Goal: Task Accomplishment & Management: Manage account settings

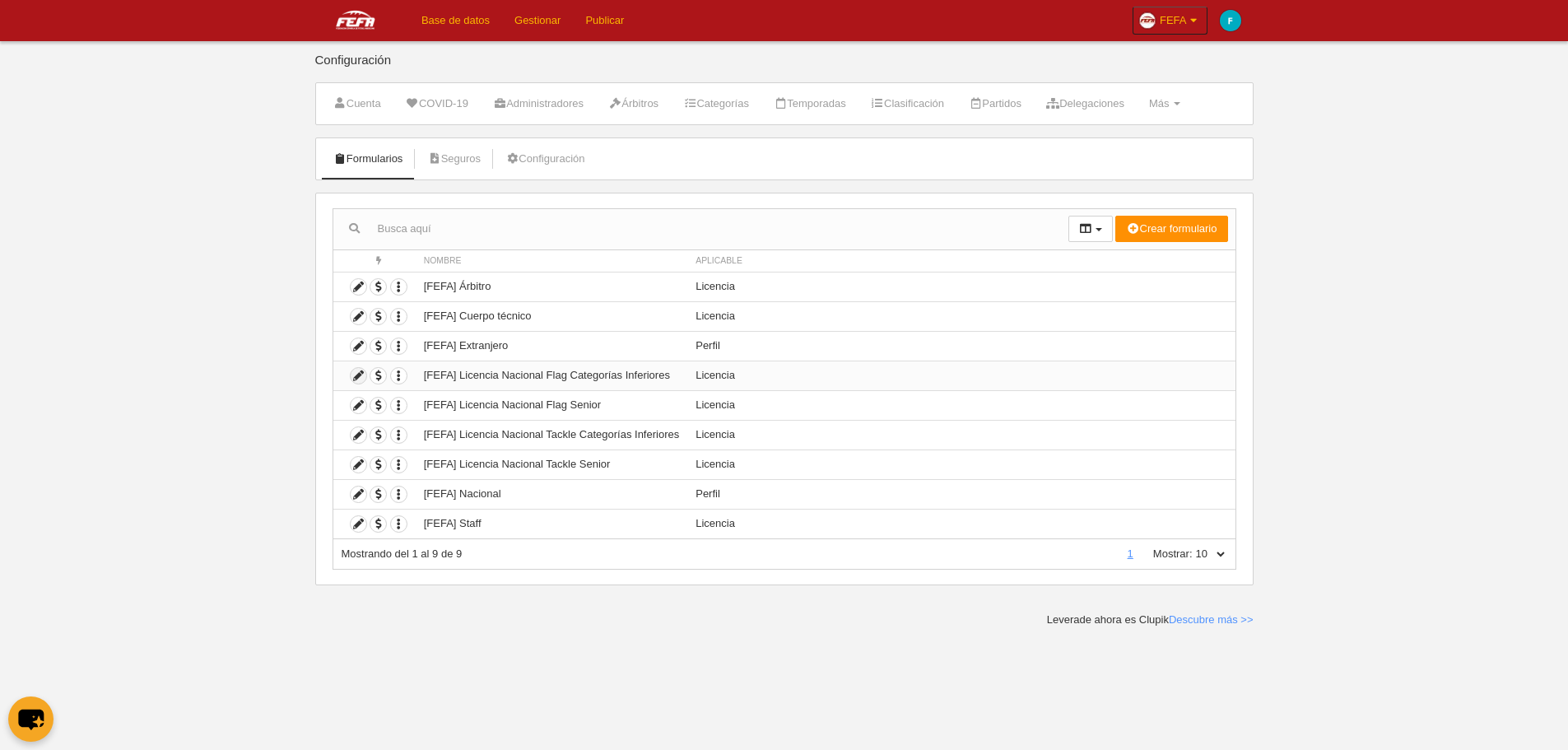
click at [363, 379] on icon at bounding box center [358, 375] width 16 height 16
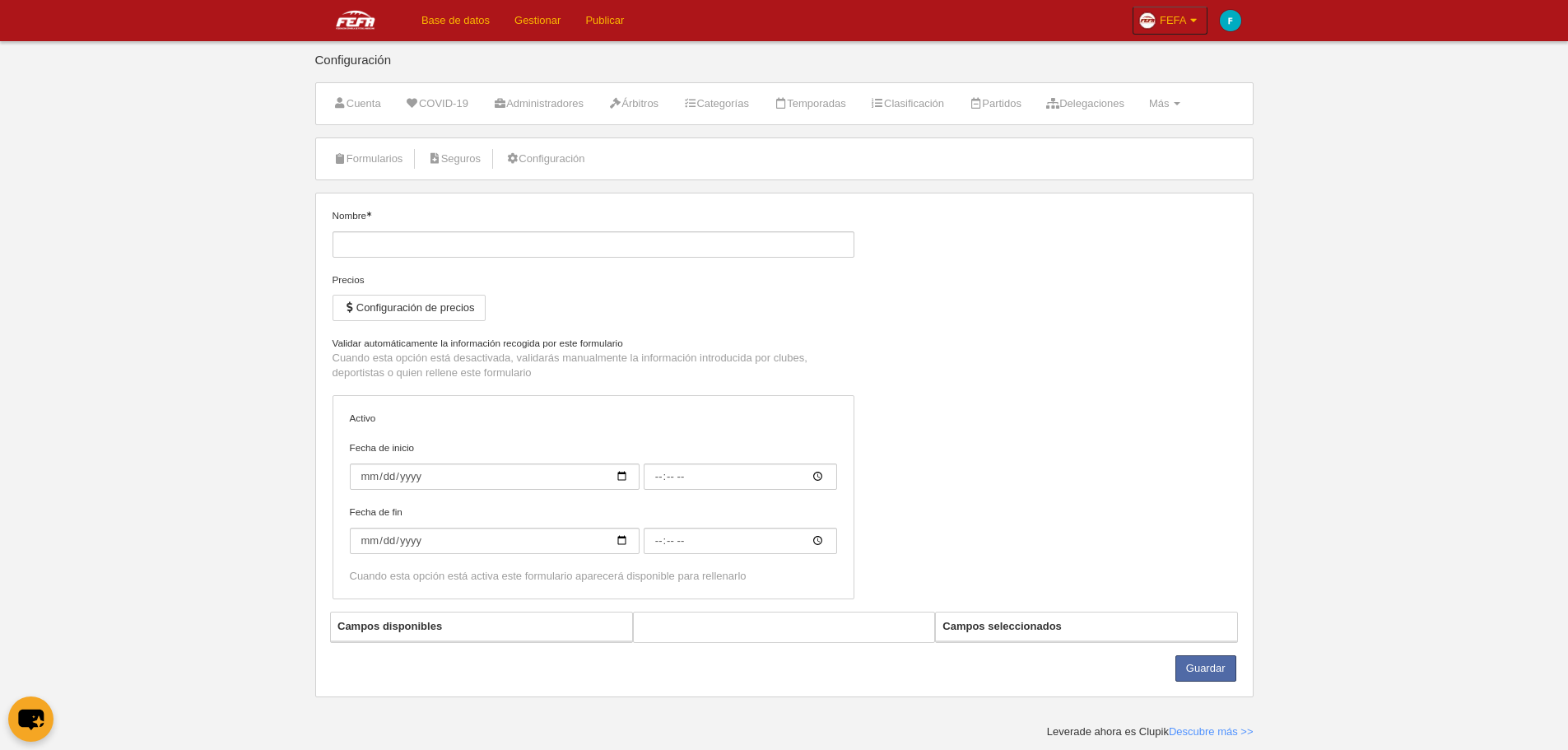
type input "[FEFA] Licencia Nacional Flag Categorías Inferiores"
checkbox input "true"
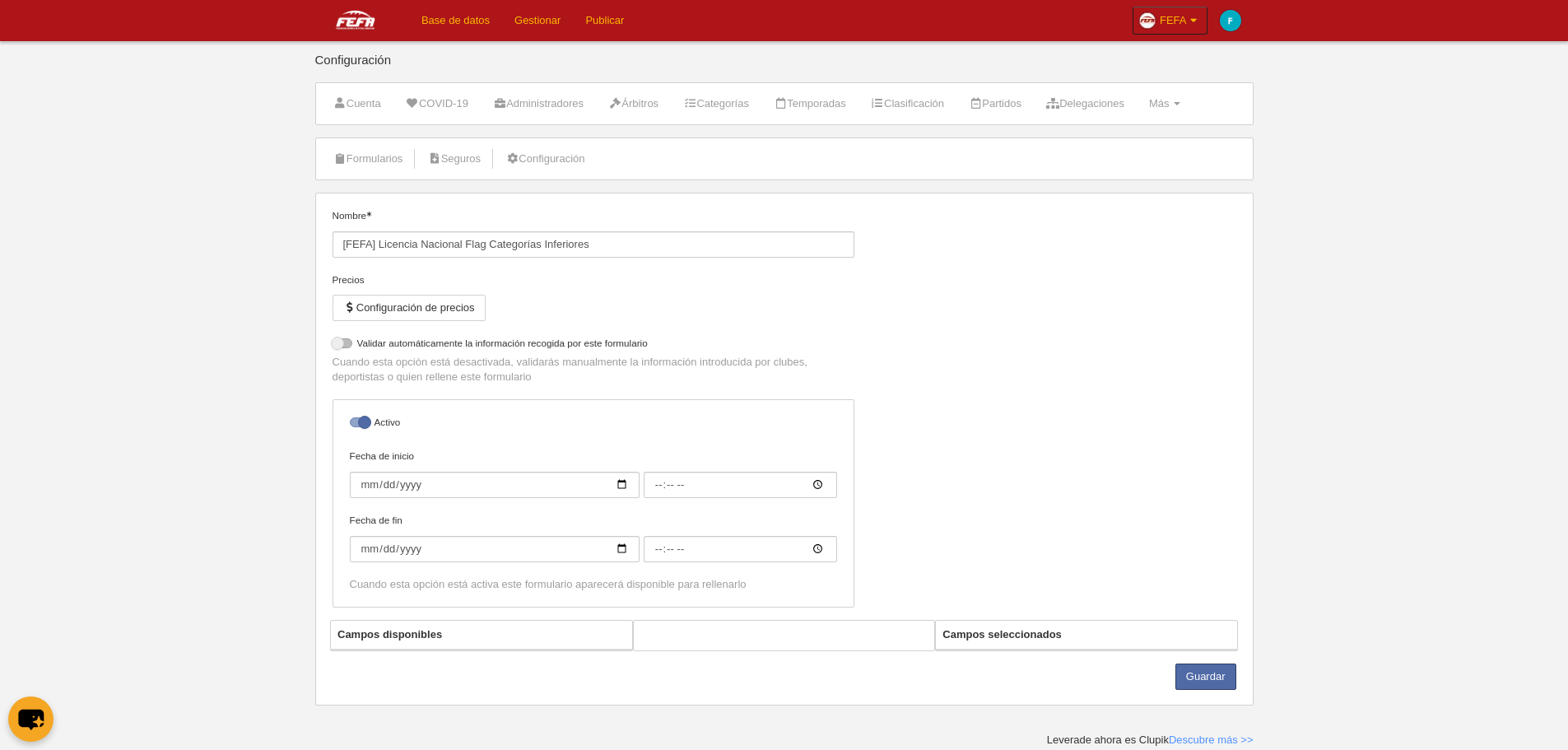
select select "selected"
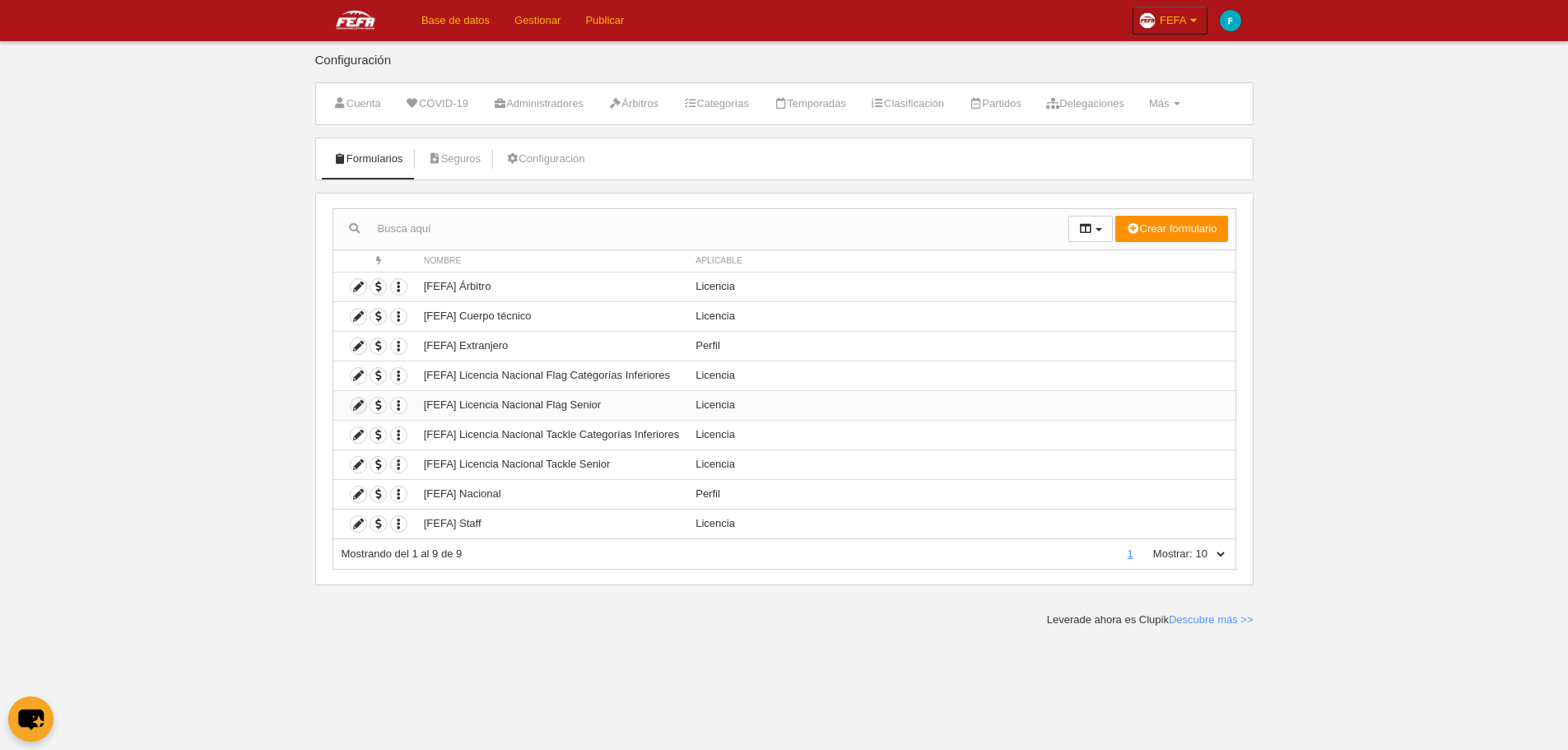
click at [363, 410] on icon at bounding box center [358, 405] width 16 height 16
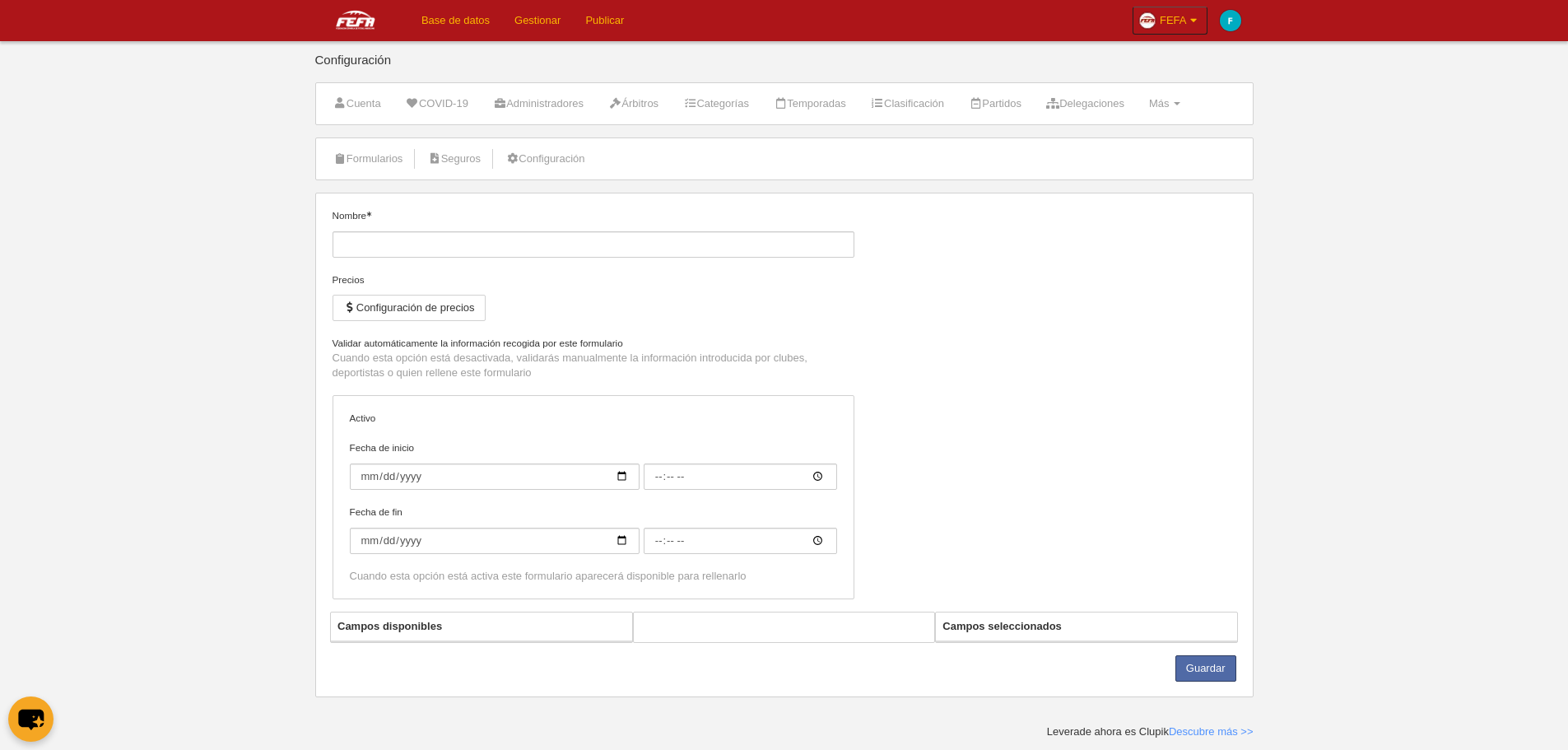
type input "[FEFA] Licencia Nacional Flag Senior"
checkbox input "true"
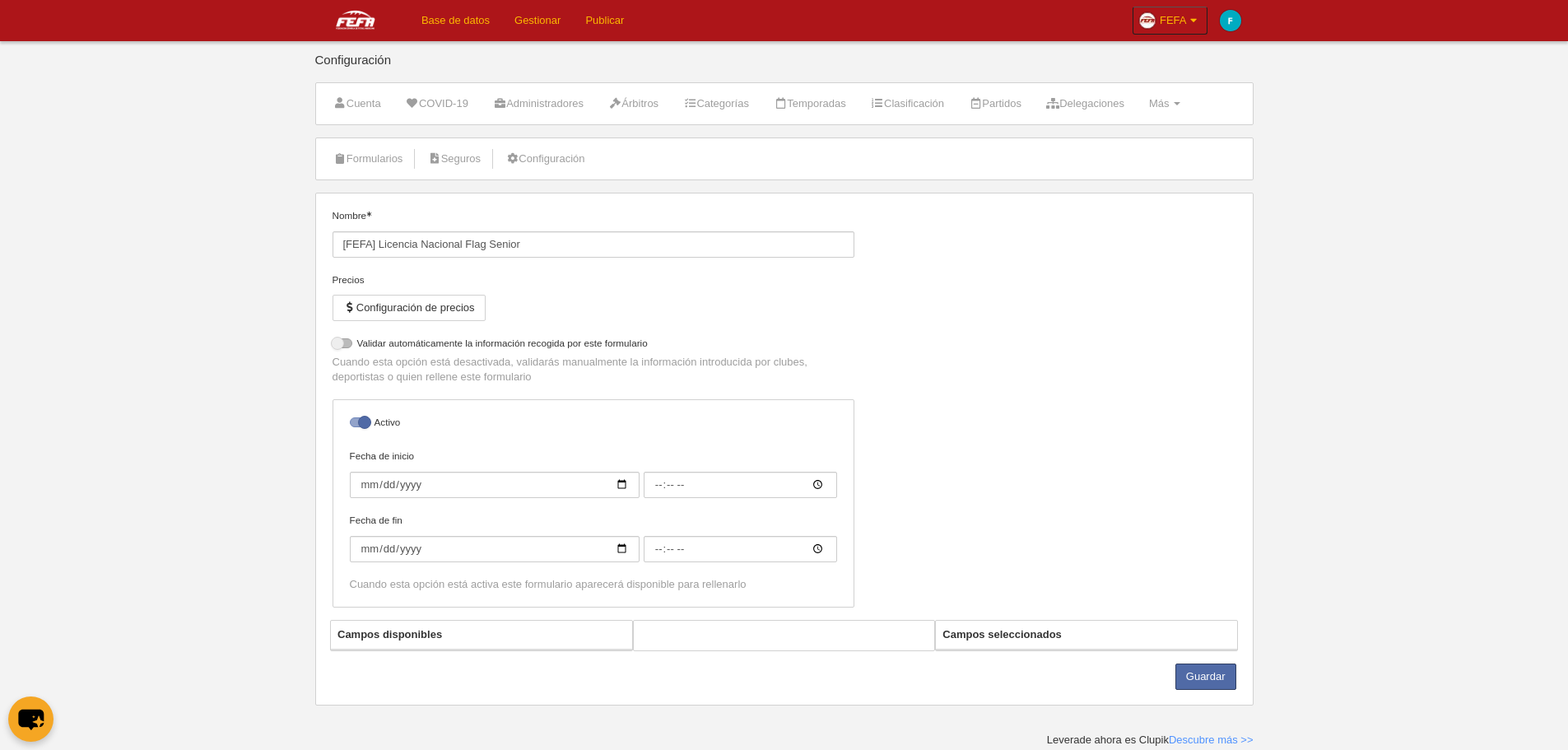
select select "selected"
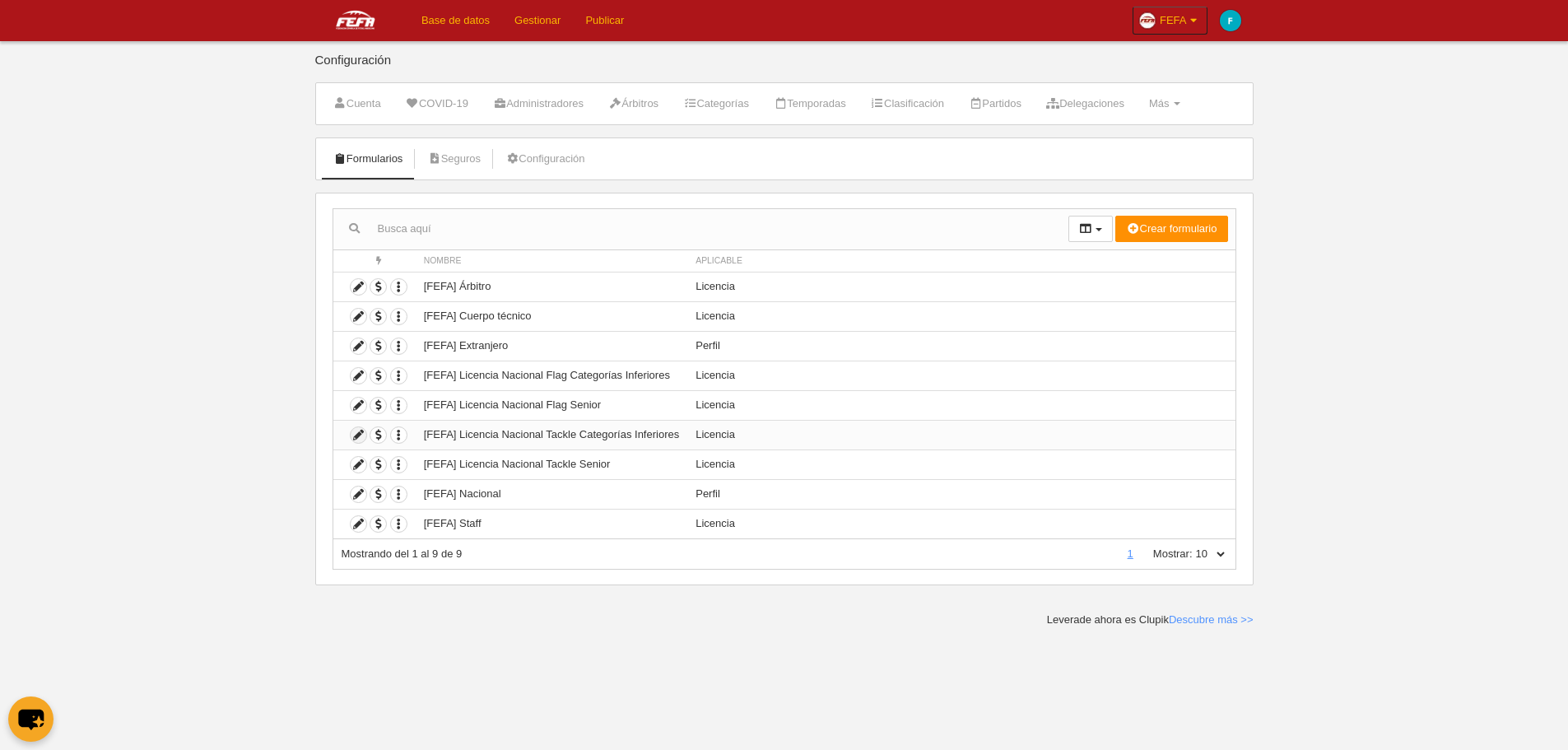
click at [362, 439] on icon at bounding box center [358, 435] width 16 height 16
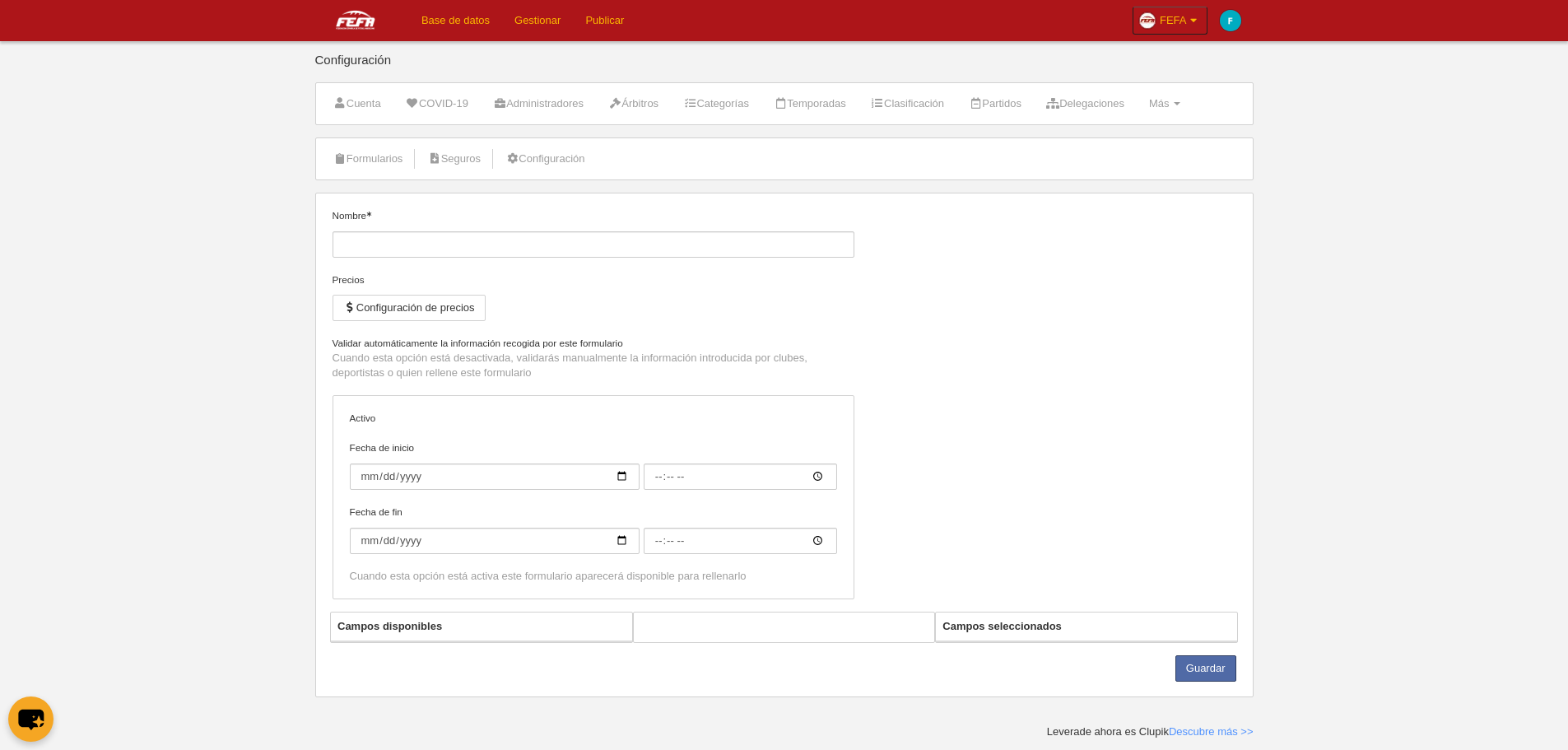
type input "[FEFA] Licencia Nacional Tackle Categorías Inferiores"
checkbox input "true"
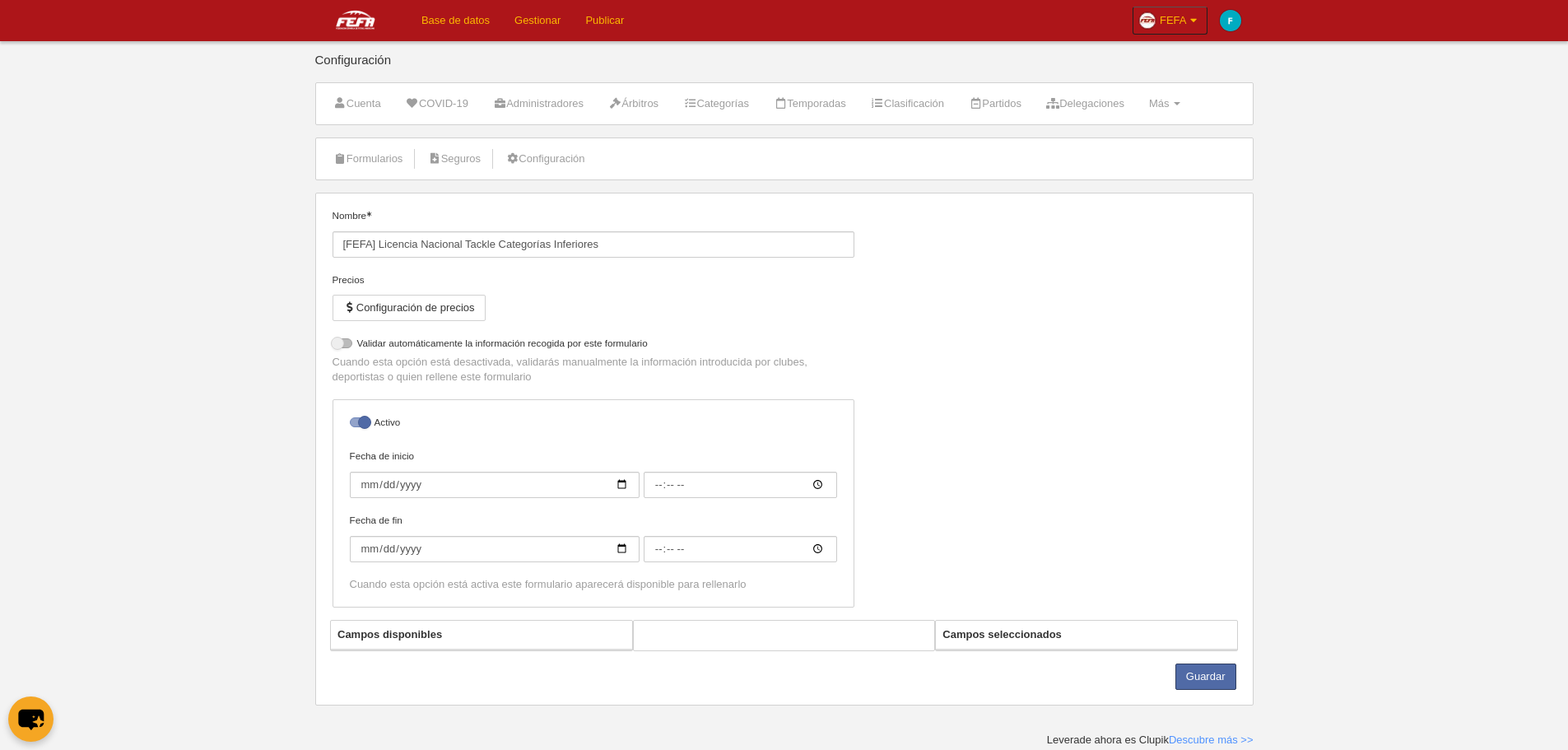
select select "selected"
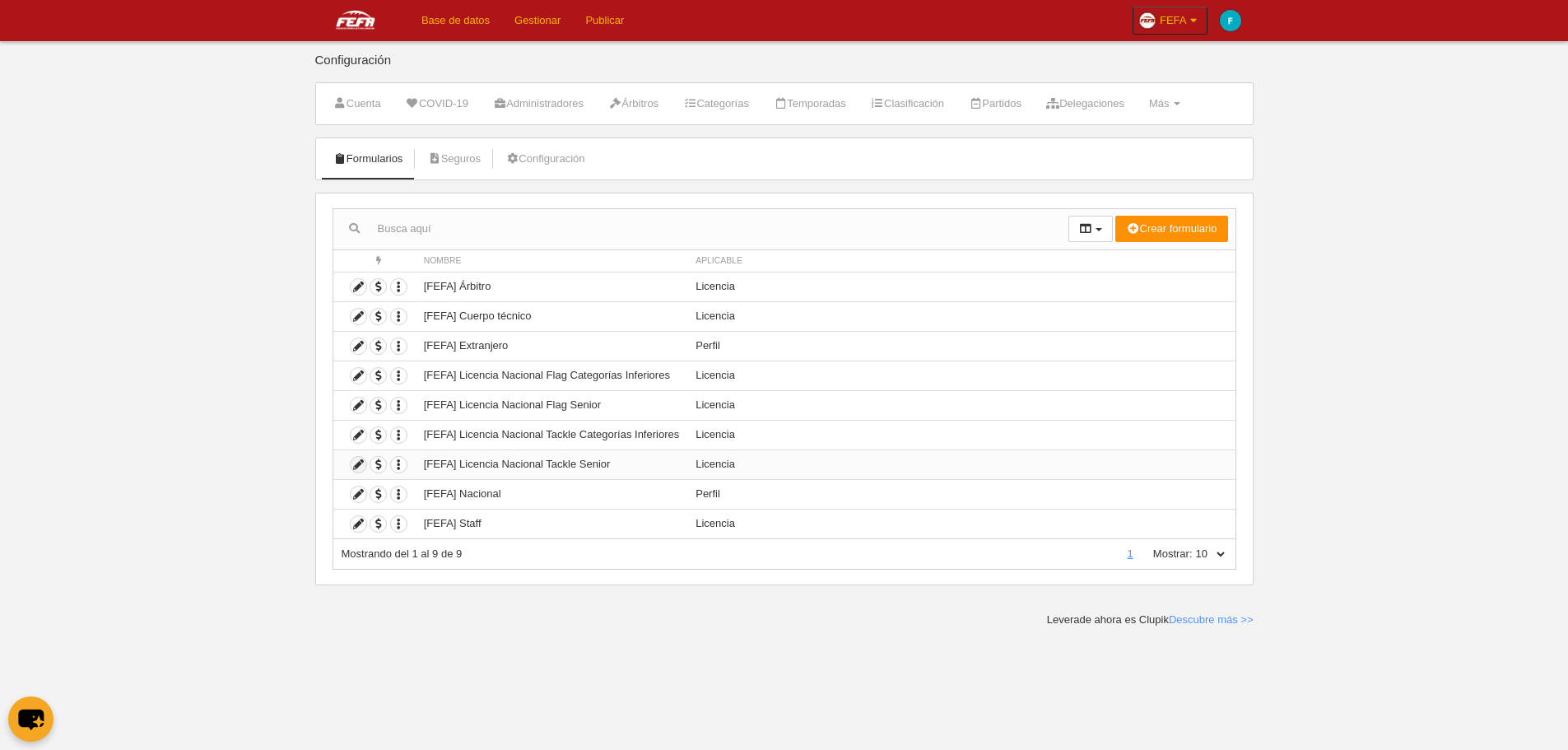
click at [360, 470] on icon at bounding box center [358, 464] width 16 height 16
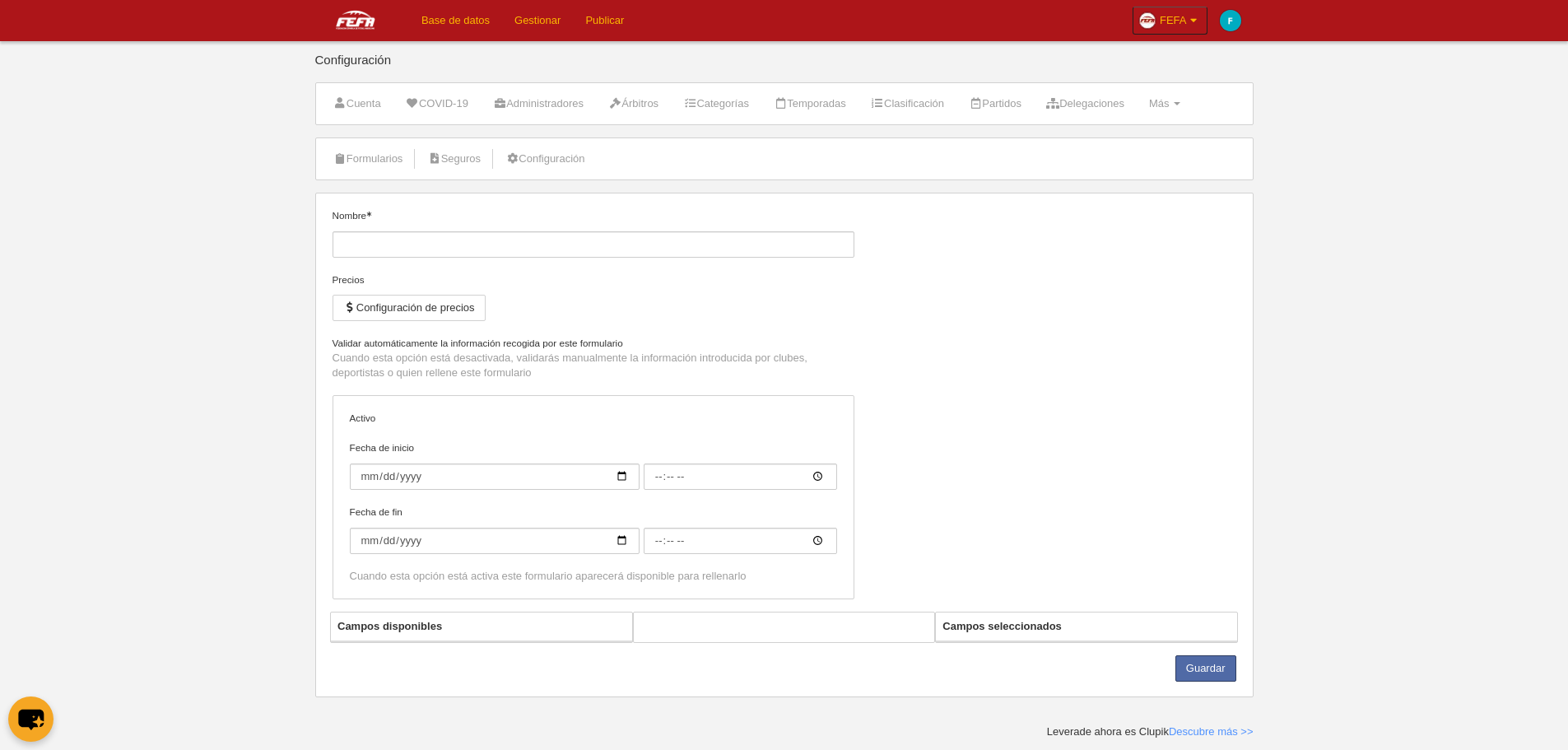
type input "[FEFA] Licencia Nacional Tackle Senior"
checkbox input "true"
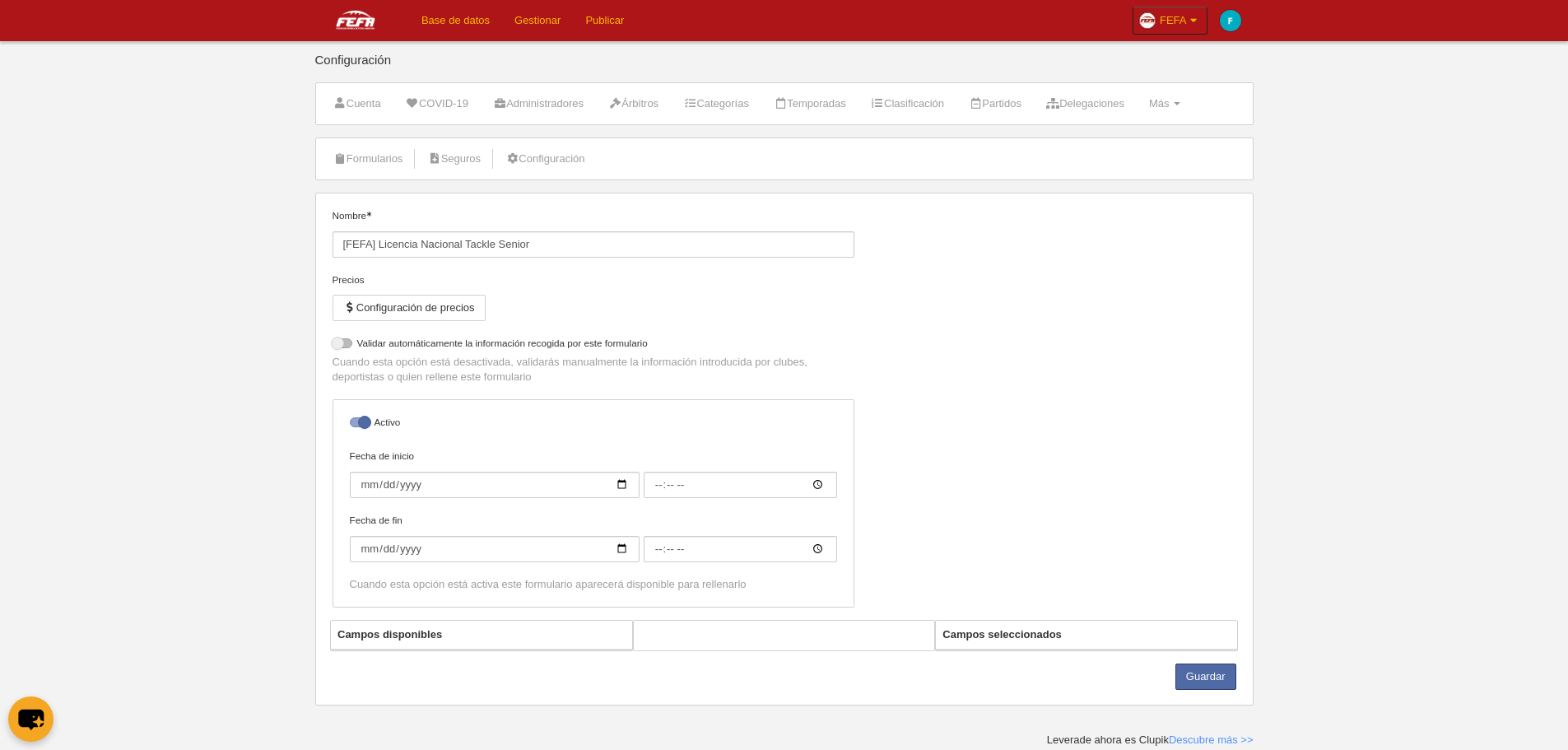
select select "selected"
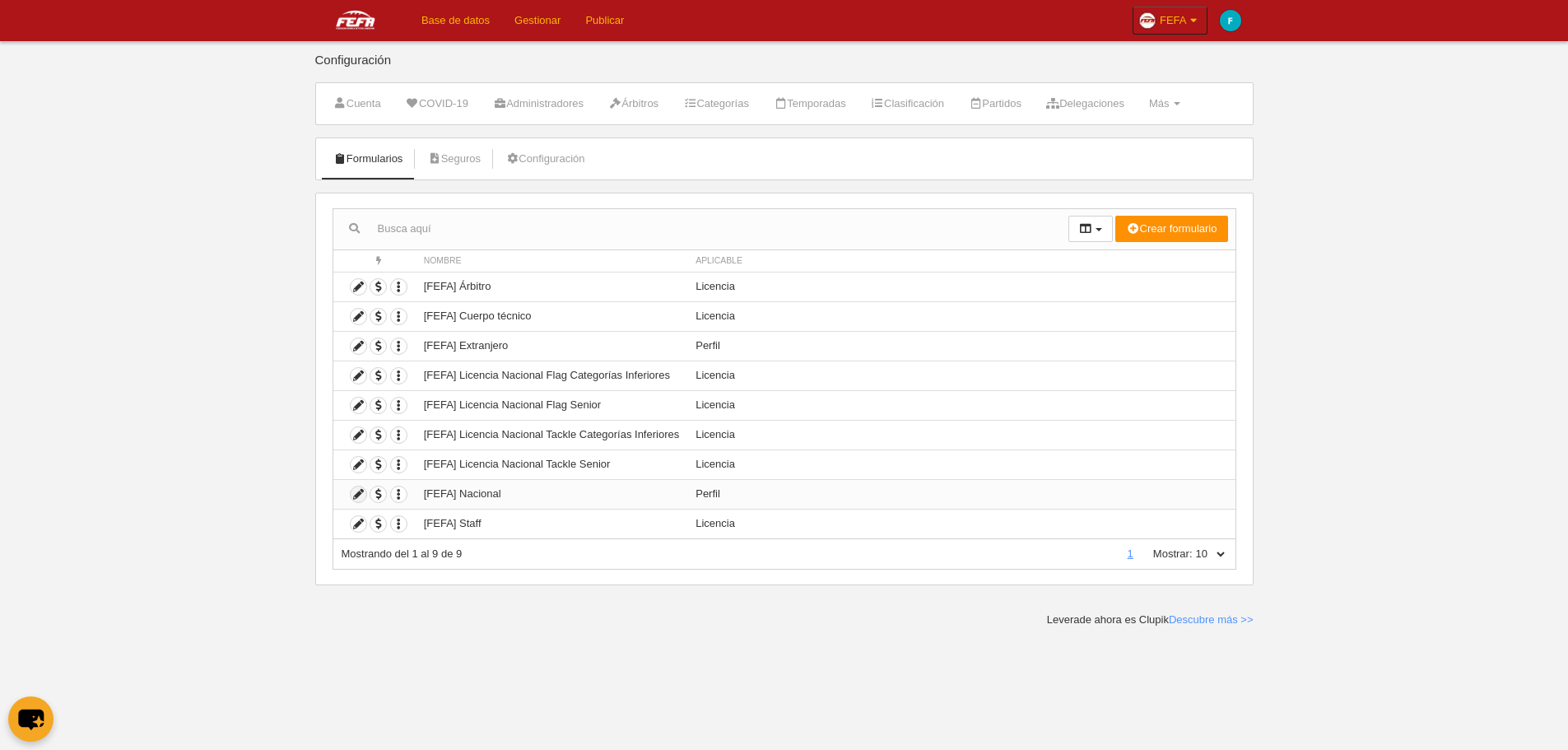
click at [363, 490] on icon at bounding box center [358, 494] width 16 height 16
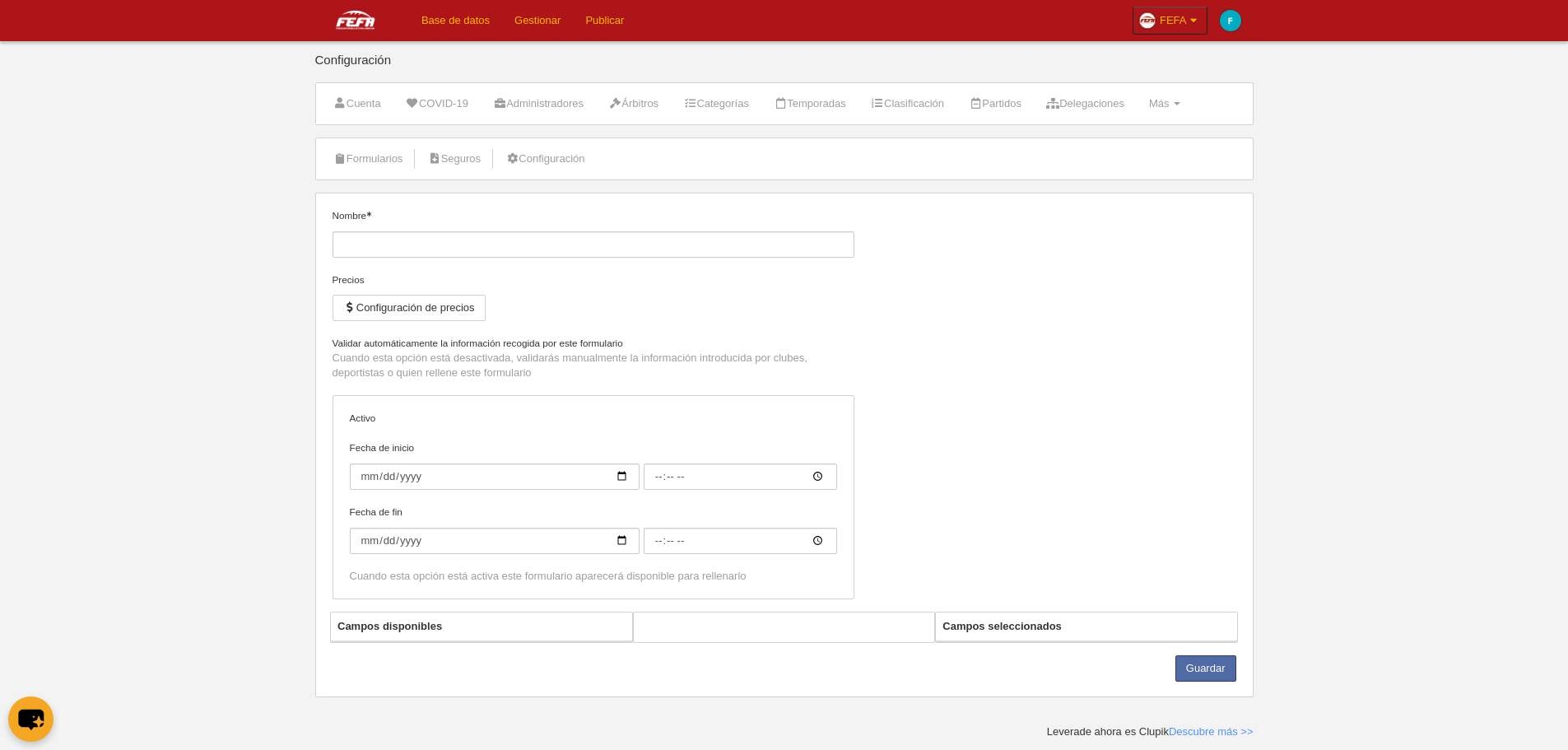
type input "[FEFA] Nacional"
checkbox input "true"
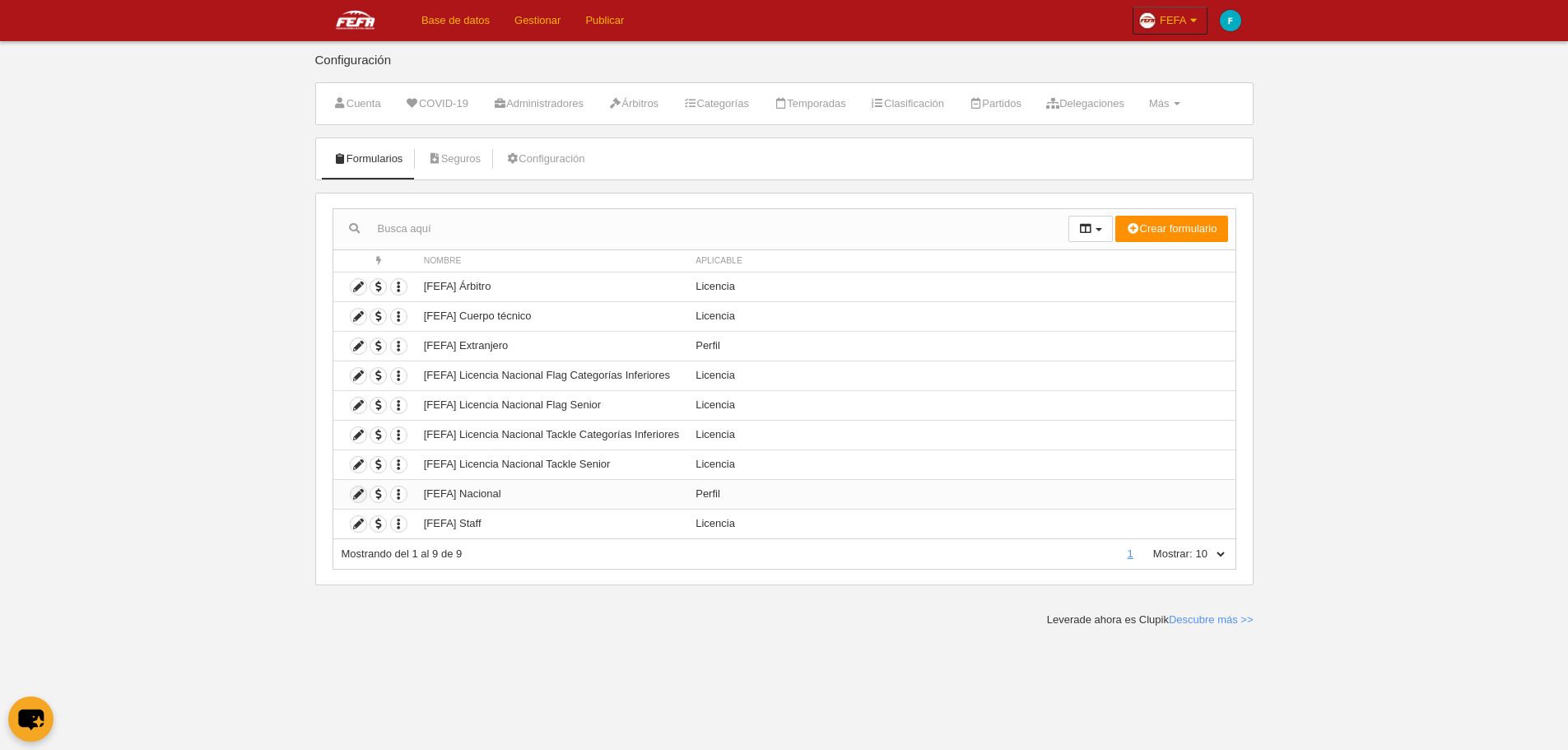
click at [360, 497] on icon at bounding box center [358, 494] width 16 height 16
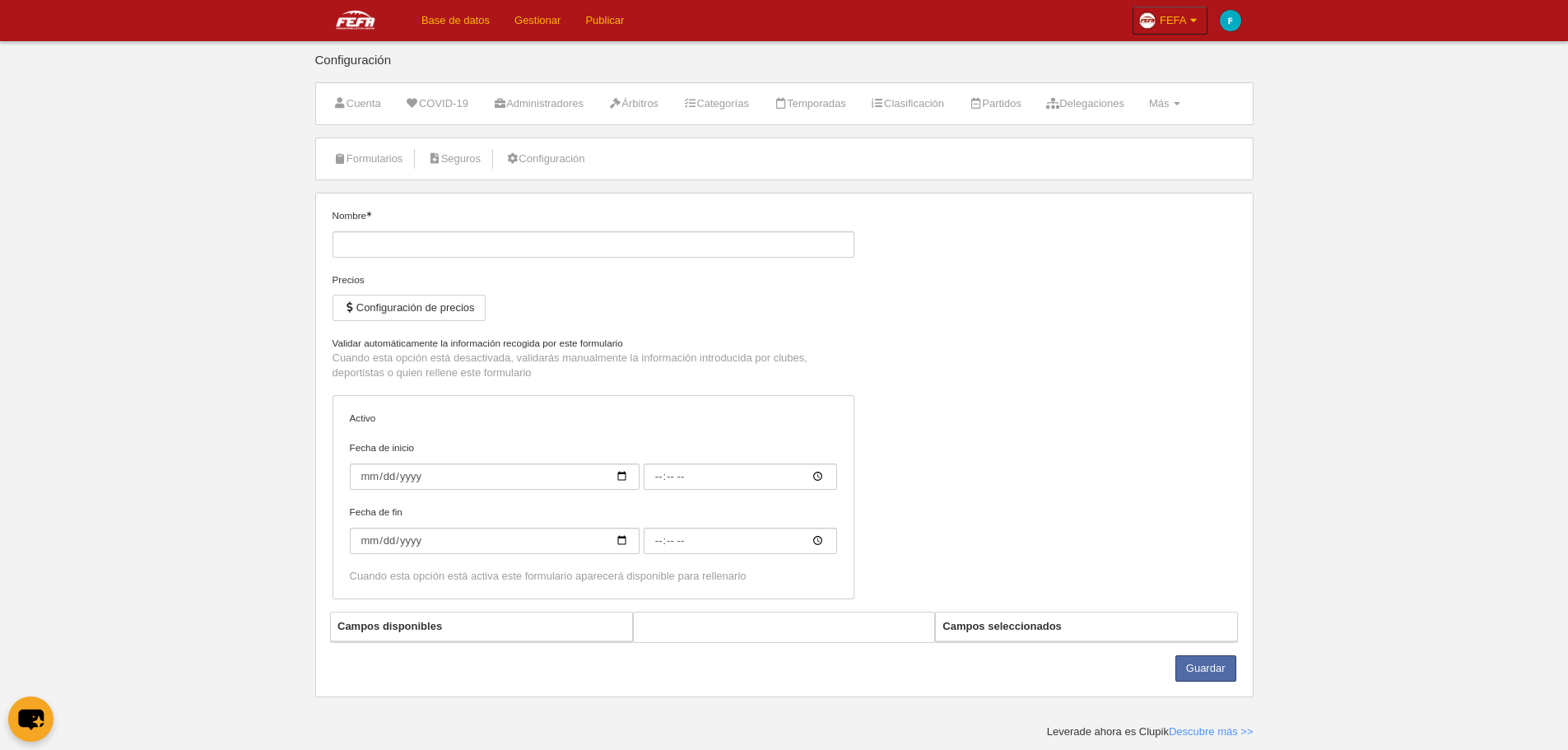
type input "[FEFA] Nacional"
checkbox input "true"
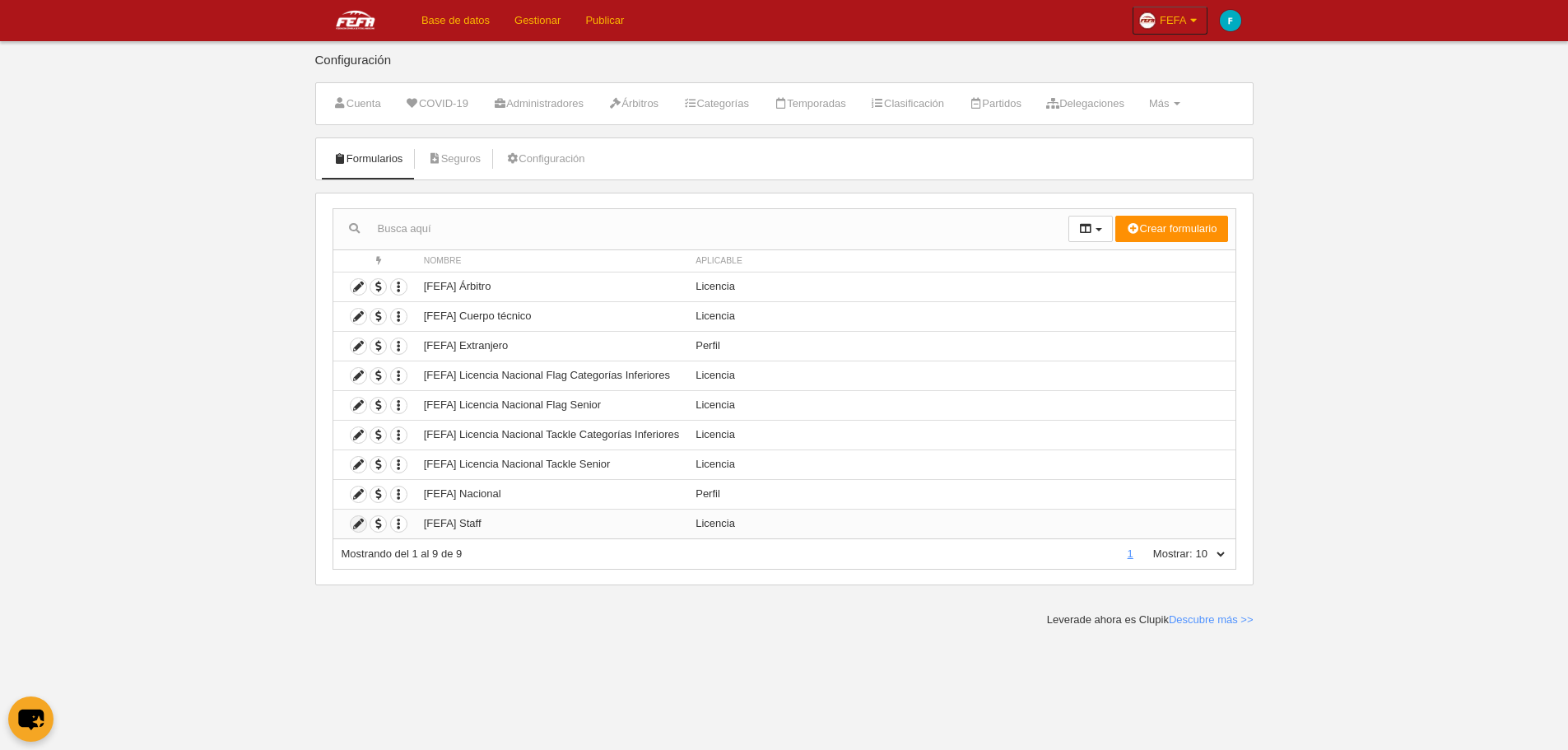
click at [357, 528] on icon at bounding box center [358, 523] width 16 height 16
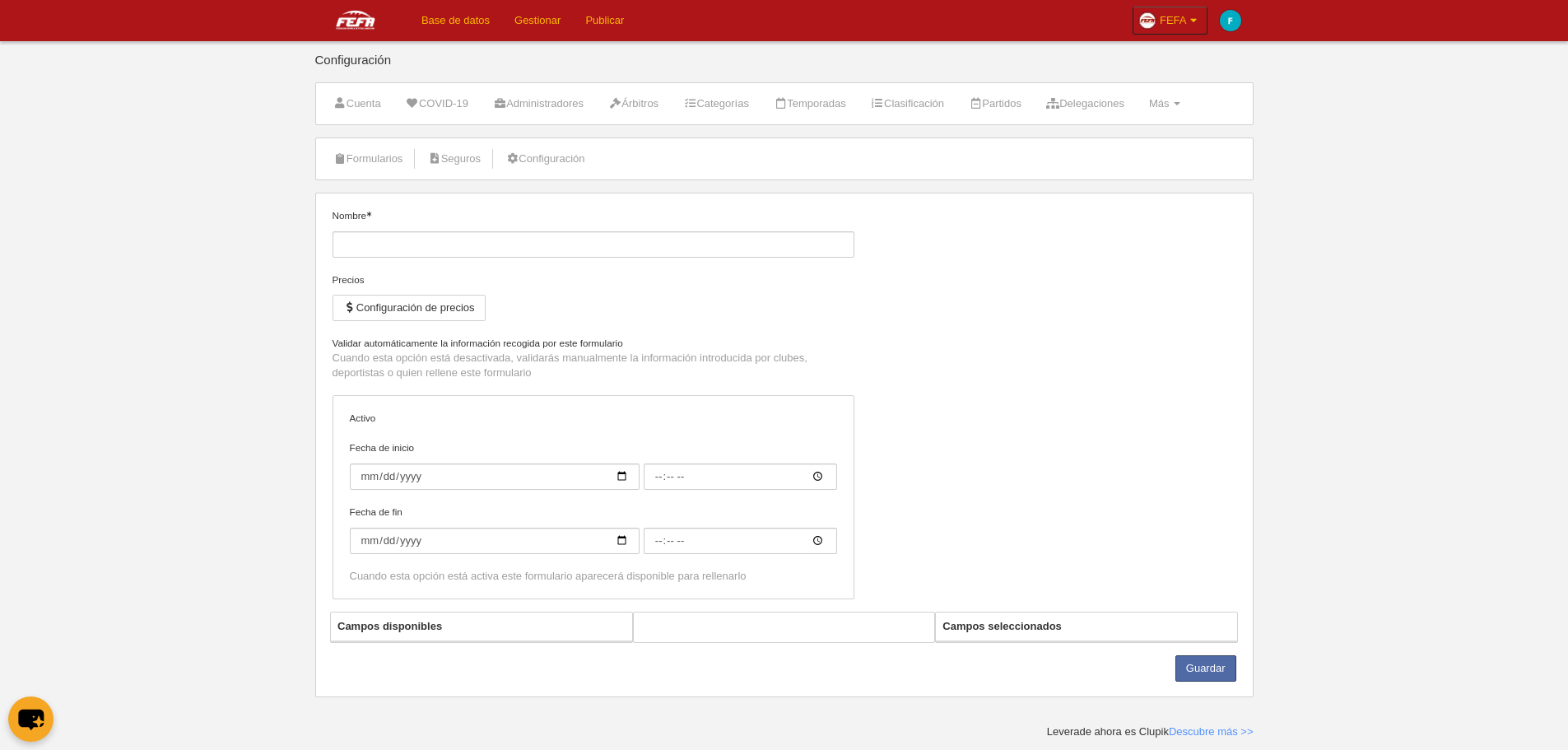
type input "[FEFA] Staff"
checkbox input "true"
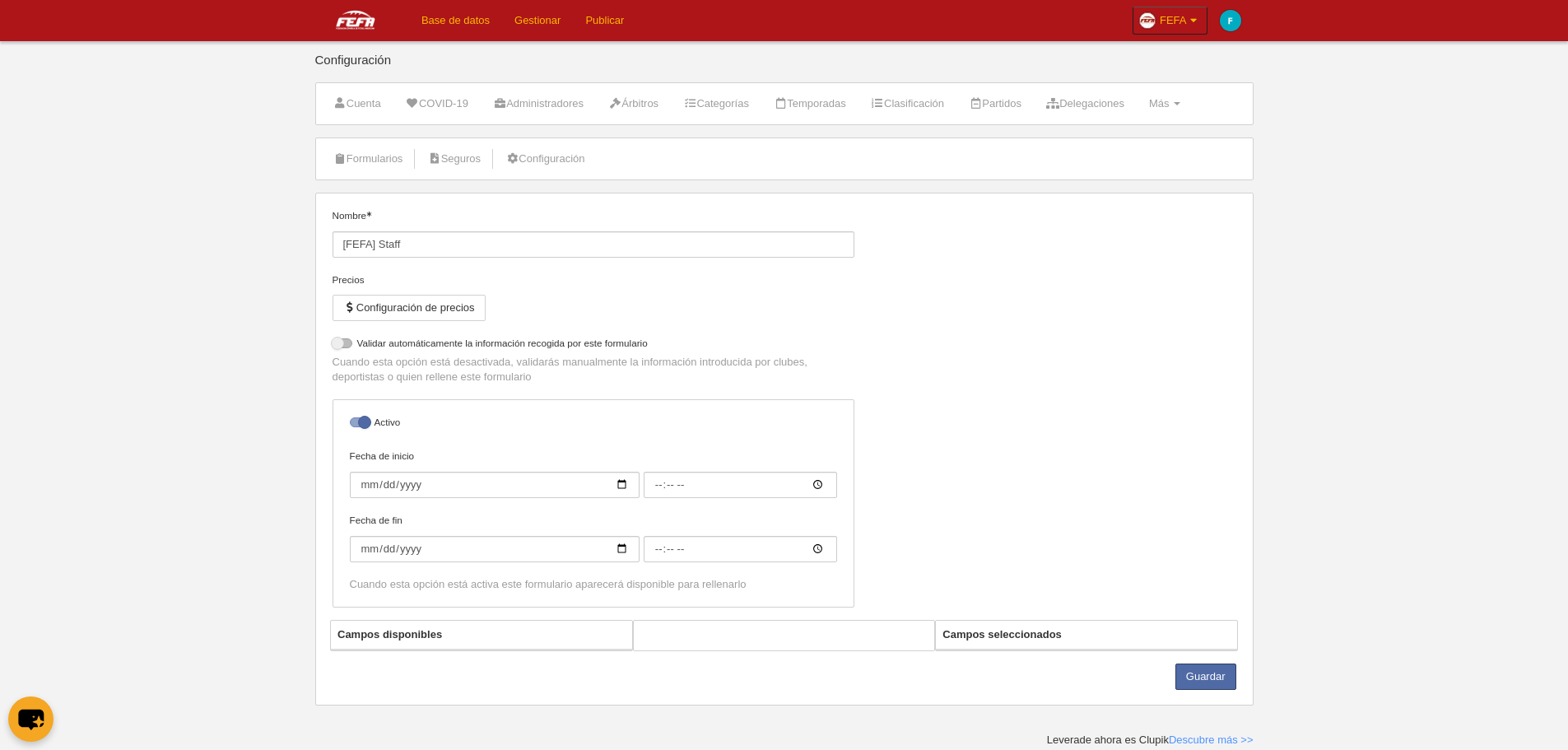
select select "selected"
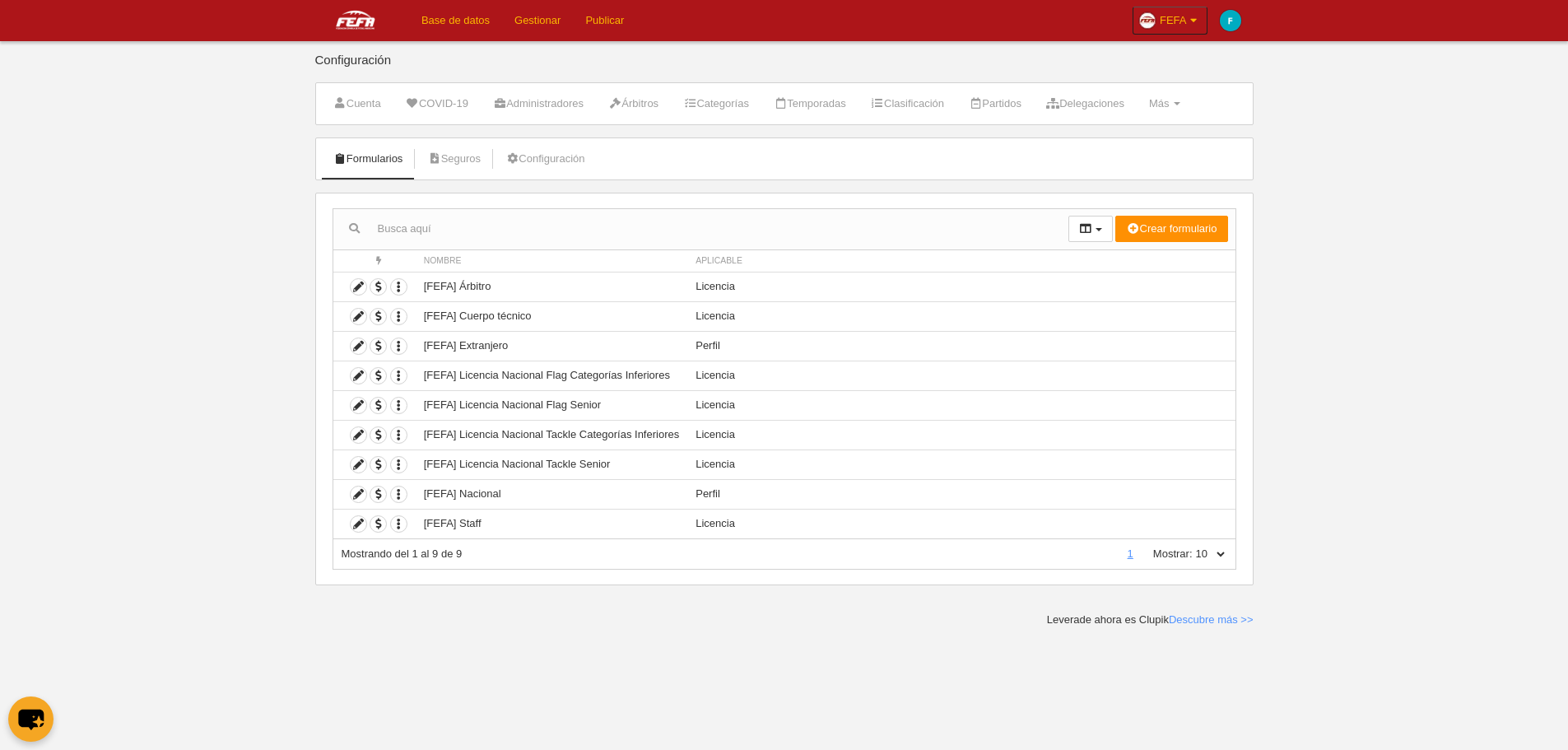
click at [436, 21] on link "Base de datos" at bounding box center [456, 20] width 93 height 41
